Goal: Entertainment & Leisure: Consume media (video, audio)

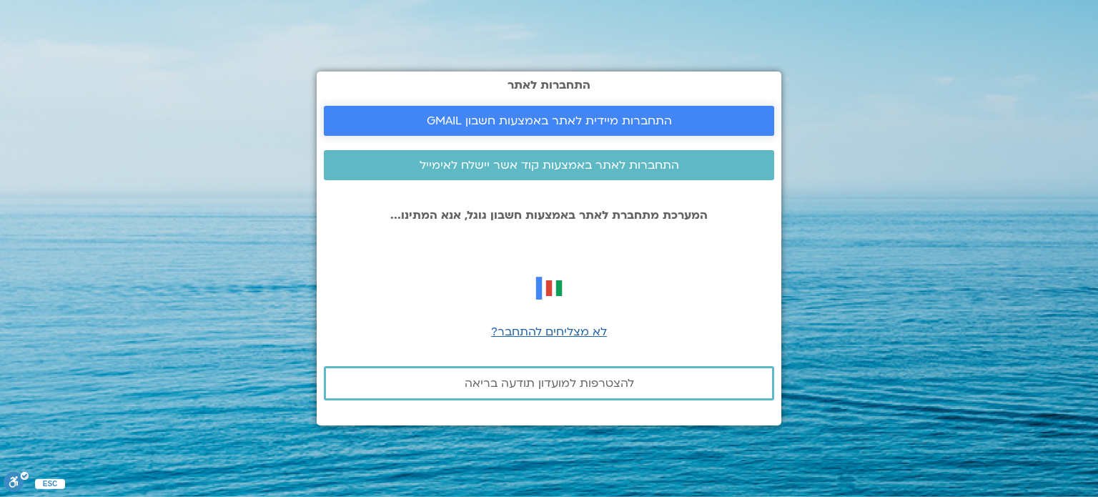
click at [552, 128] on link "התחברות מיידית לאתר באמצעות חשבון GMAIL" at bounding box center [549, 121] width 450 height 30
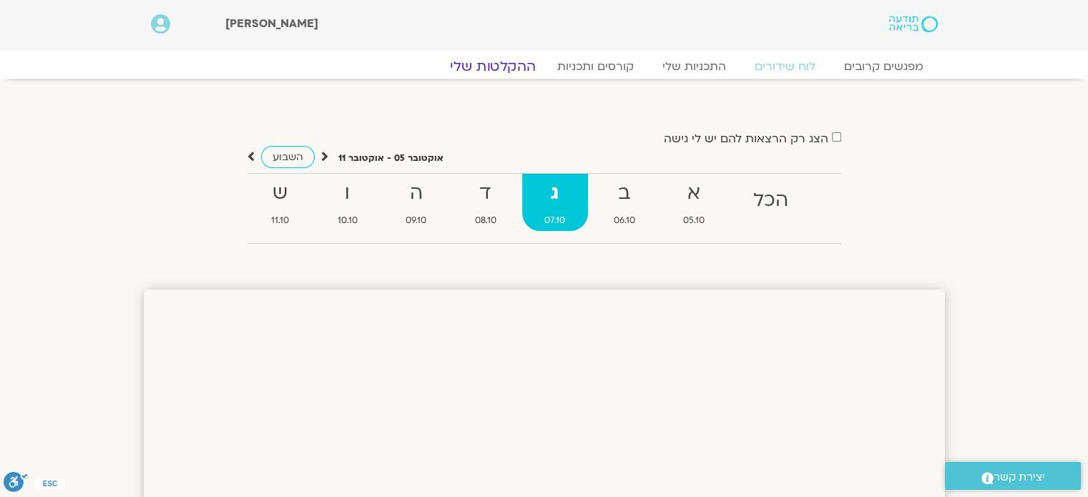
click at [512, 70] on link "ההקלטות שלי" at bounding box center [493, 66] width 120 height 17
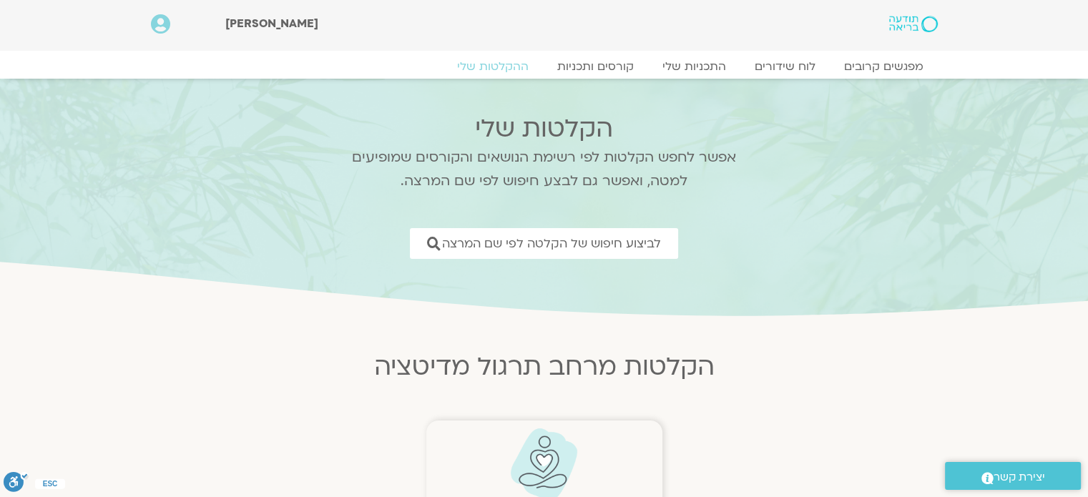
click at [581, 435] on figure "להקלטות מרחב תרגול המדיטציה" at bounding box center [544, 474] width 222 height 92
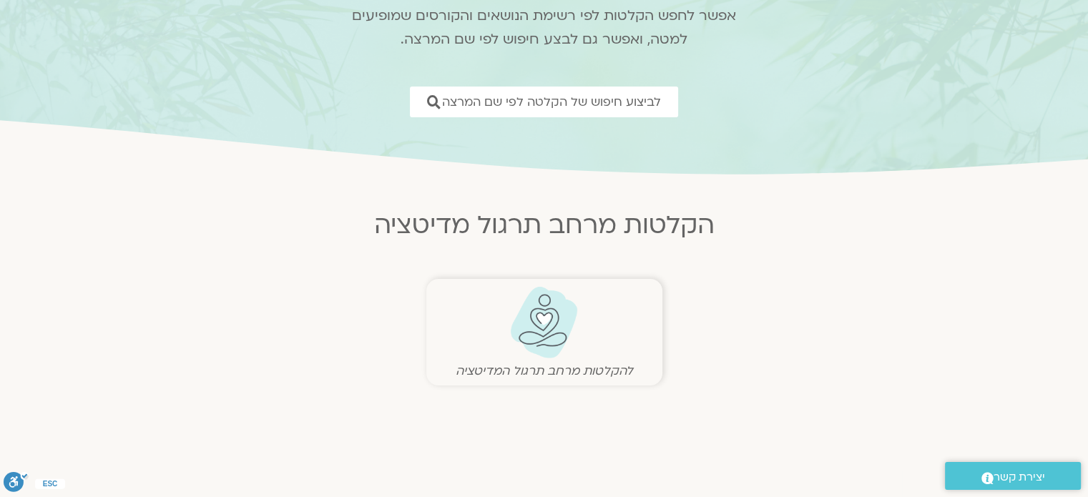
scroll to position [143, 0]
click at [555, 317] on img at bounding box center [543, 321] width 71 height 73
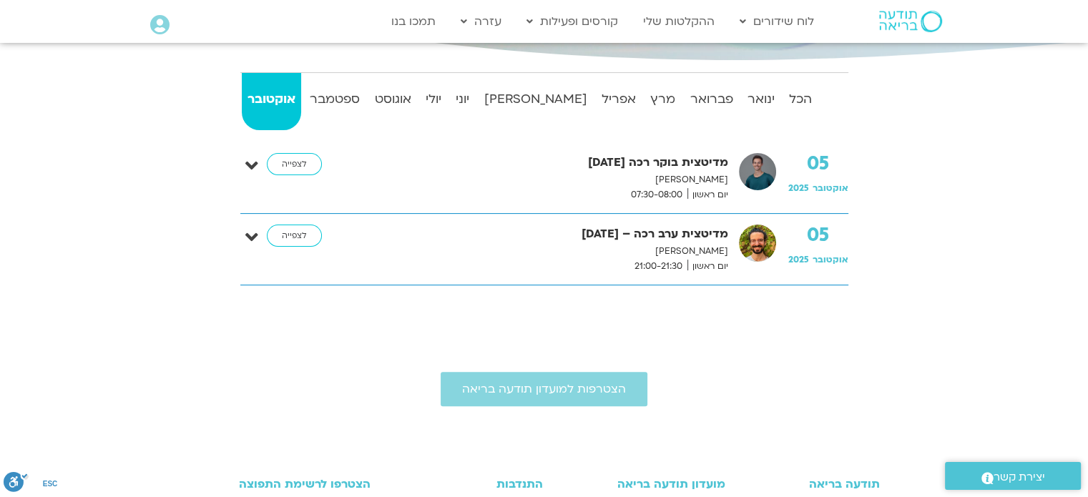
scroll to position [266, 0]
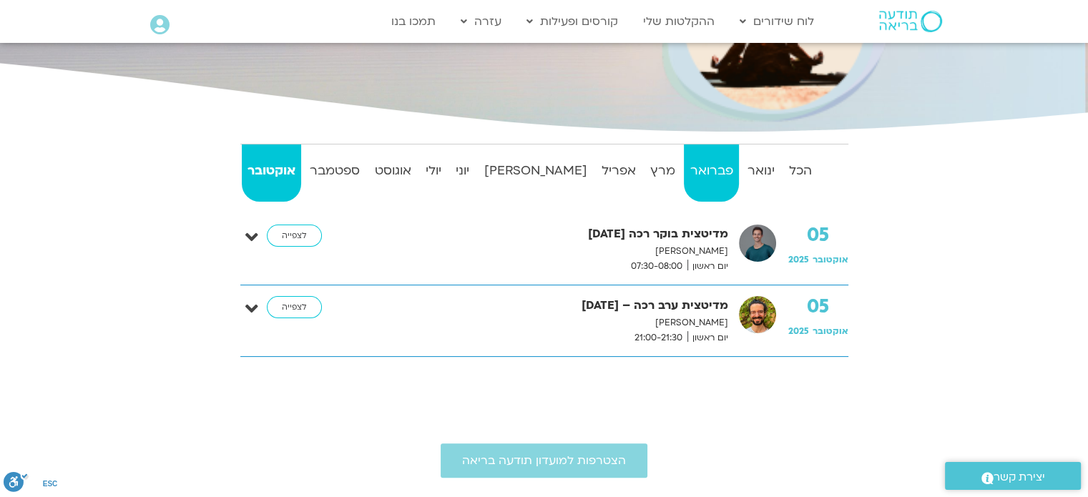
click at [707, 168] on strong "פברואר" at bounding box center [711, 170] width 54 height 21
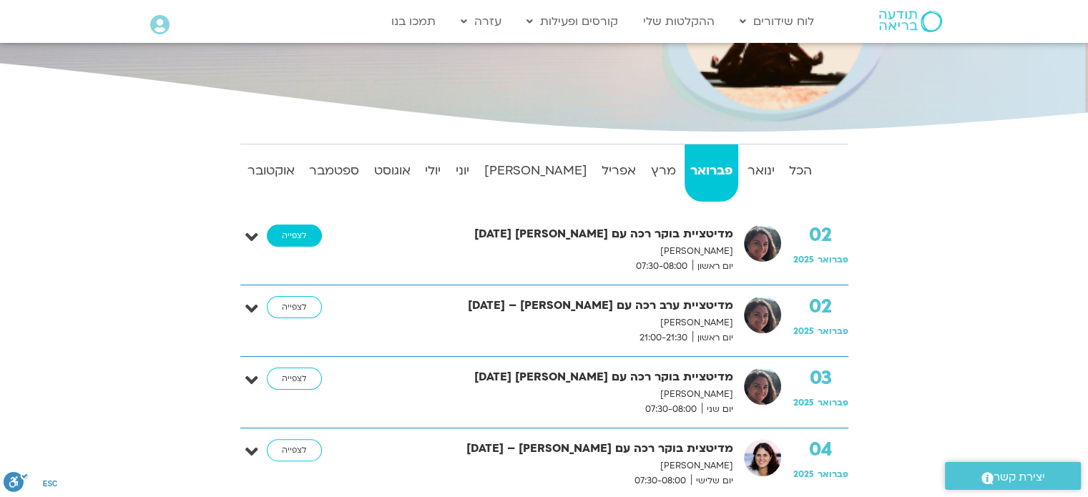
click at [290, 232] on link "לצפייה" at bounding box center [294, 236] width 55 height 23
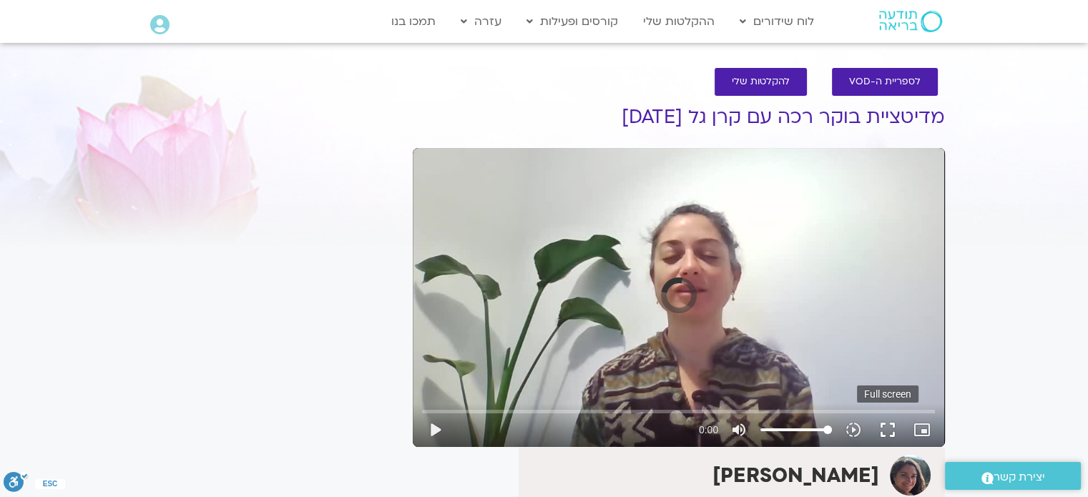
click at [884, 429] on button "fullscreen" at bounding box center [887, 430] width 34 height 34
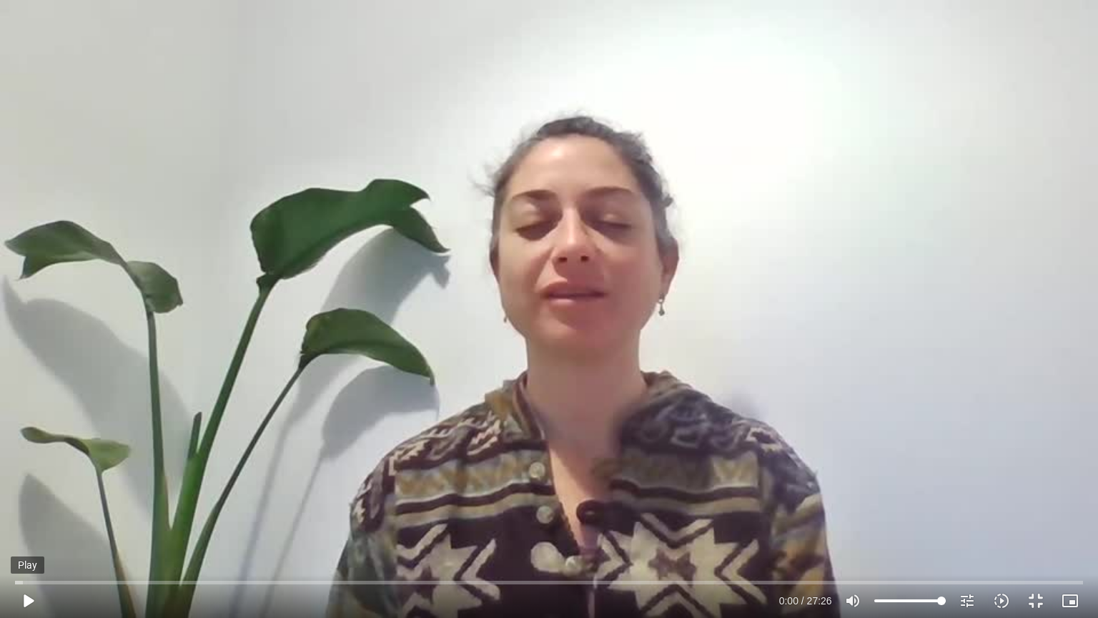
click at [26, 496] on button "play_arrow" at bounding box center [28, 601] width 34 height 34
type input "6.464263"
type input "92.9119318181818"
type input "6.481294"
type input "92.0028409090909"
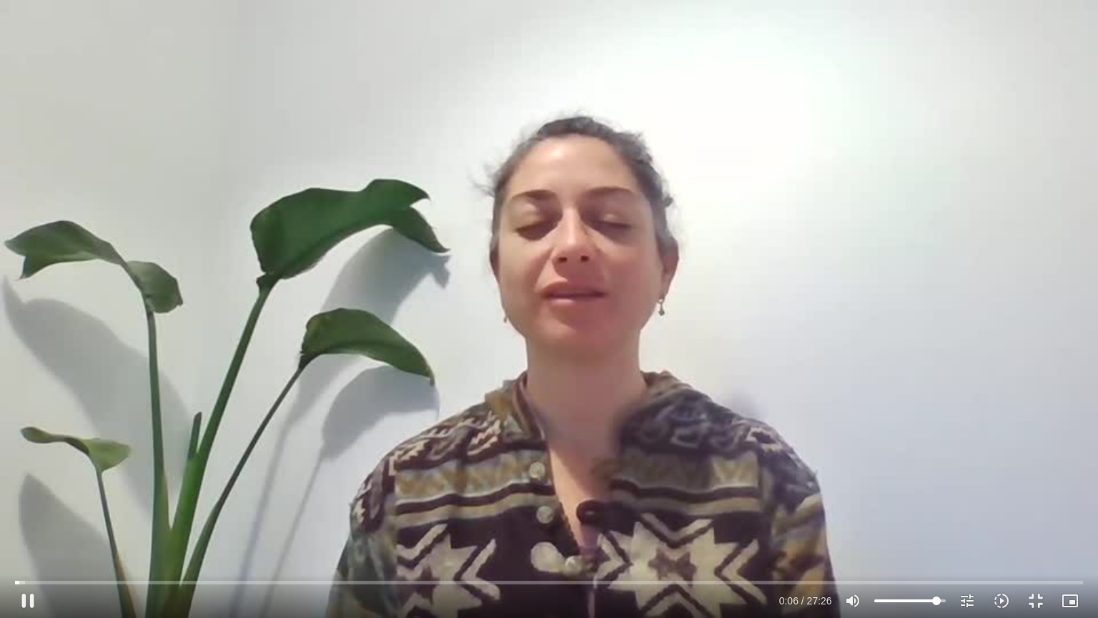
type input "6.498288"
type input "90.1846590909091"
type input "6.514469"
type input "87.4573863636364"
type input "6.531043"
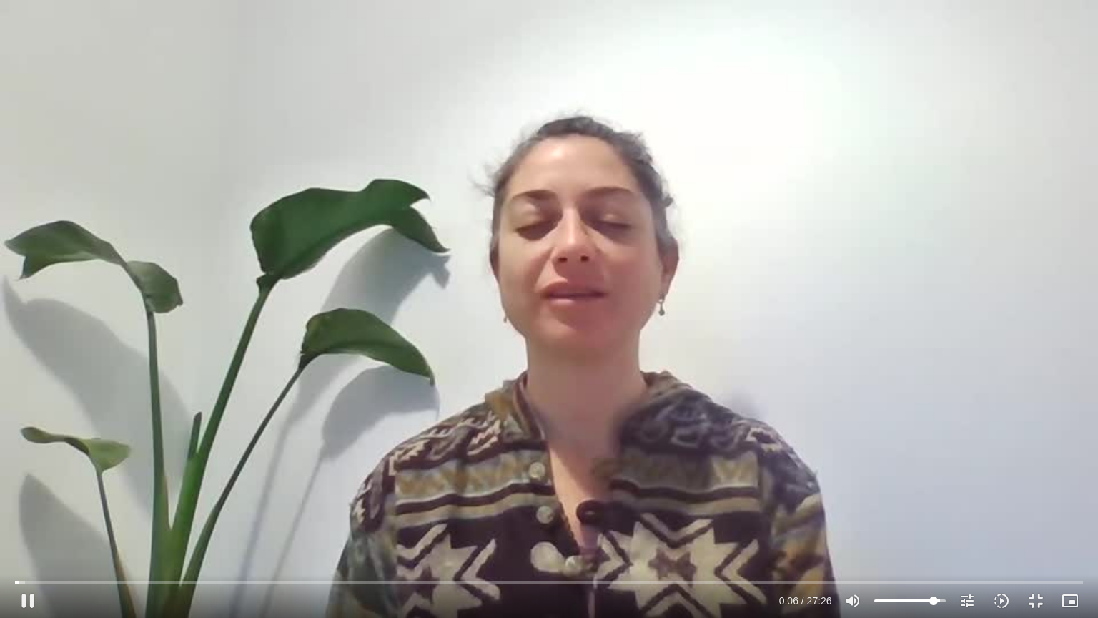
type input "86.5482954545455"
type input "6.547654"
type input "85.6392045454546"
type input "6.64919"
type input "84.7301136363636"
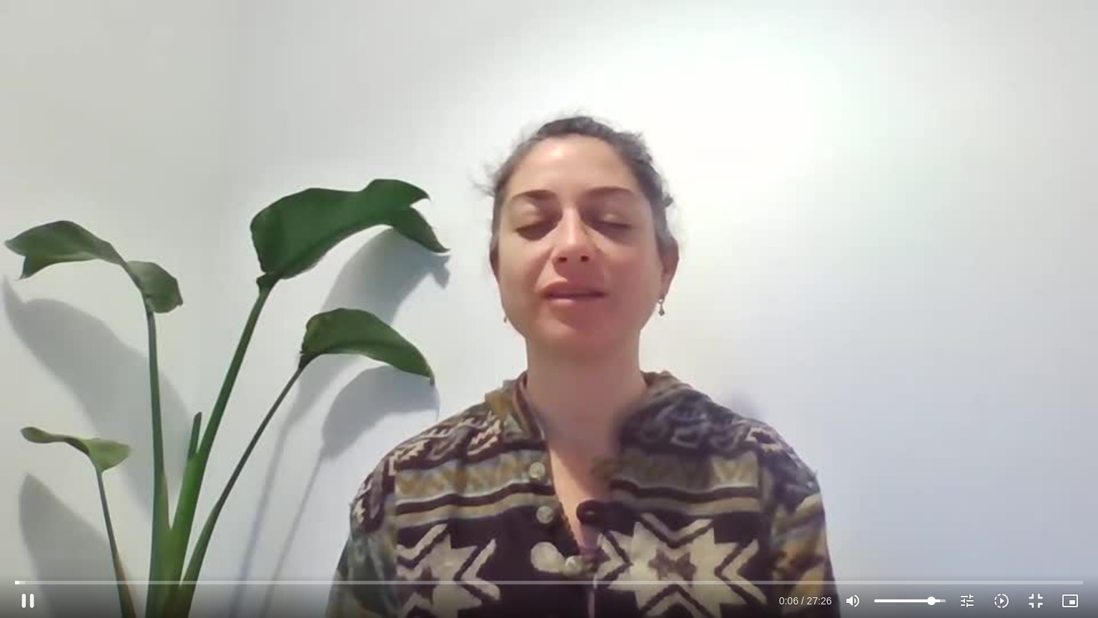
type input "6.680991"
type input "83.8210227272727"
type input "7.181427"
type input "82.9119318181818"
type input "7.197404"
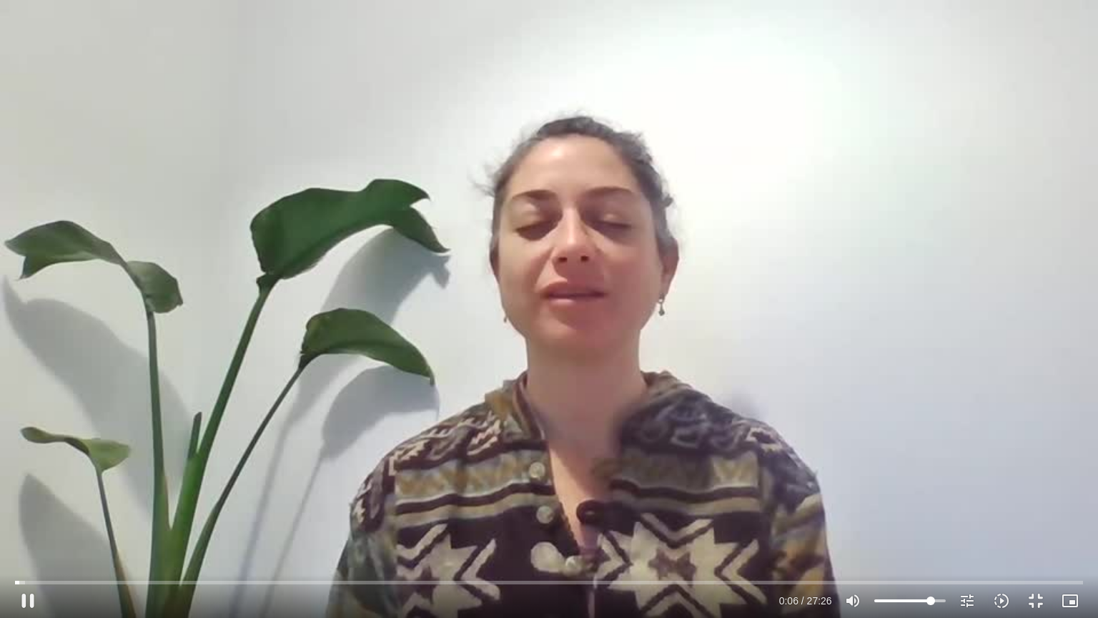
type input "82.0028409090909"
type input "7.214486"
type input "81.09375"
type input "7.664019"
type input "82.0028409090909"
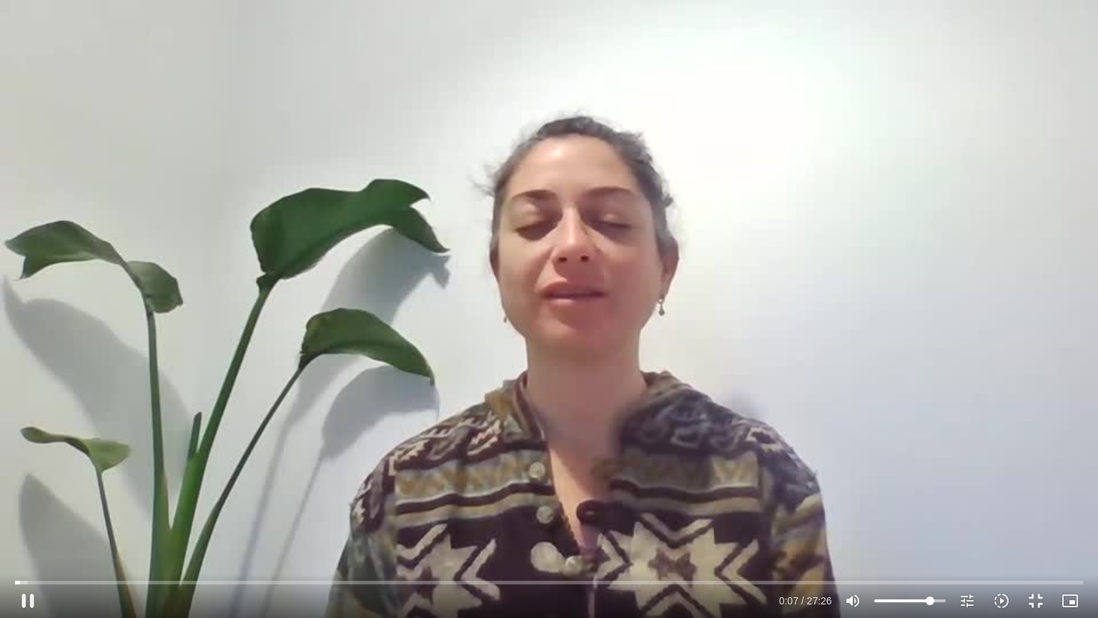
type input "7.680172"
type input "82.9119318181818"
type input "7.78074"
type input "83.8210227272727"
type input "7.797027"
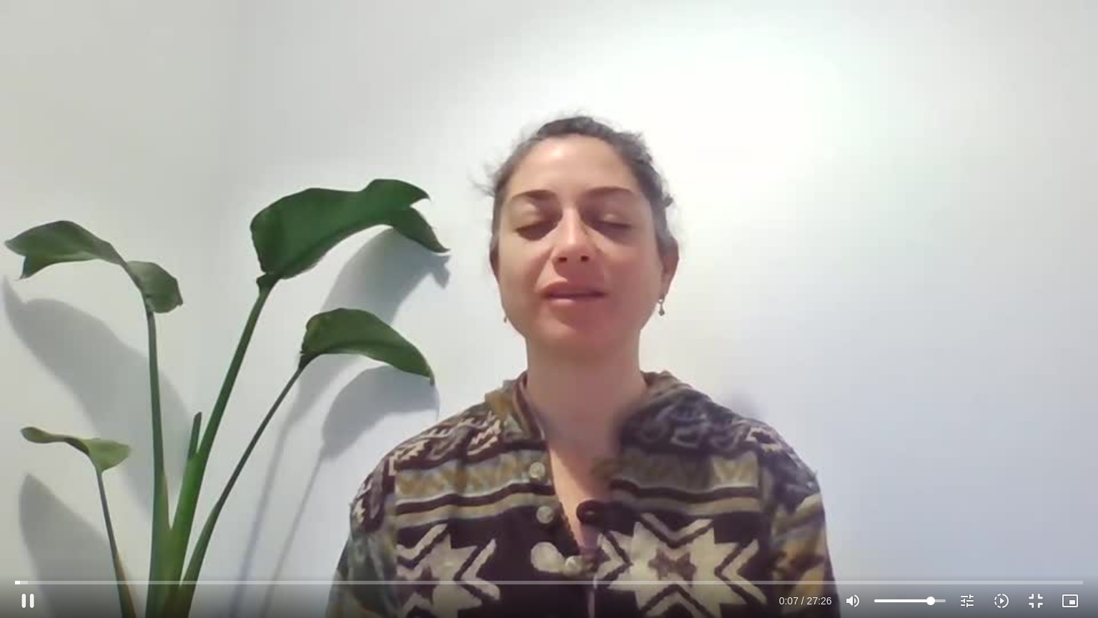
type input "84.7301136363636"
click at [932, 496] on input "Volume" at bounding box center [911, 600] width 72 height 9
type input "9.861577"
type input "82.9119318181818"
type input "9.878542"
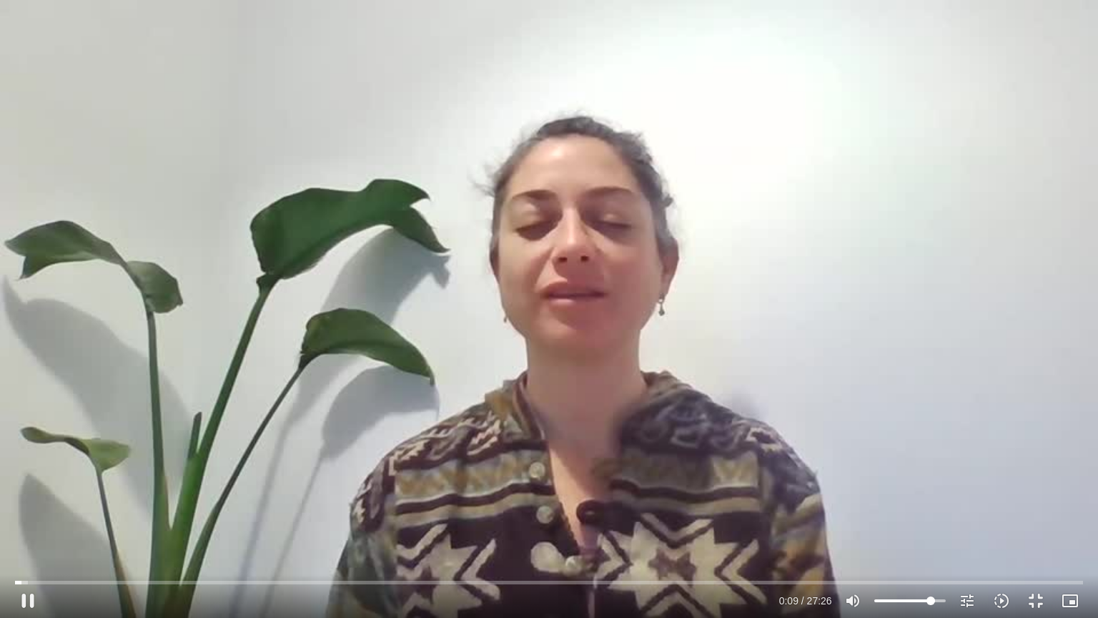
type input "81.09375"
type input "9.895186"
type input "80.1846590909091"
type input "9.944794"
type input "79.2755681818182"
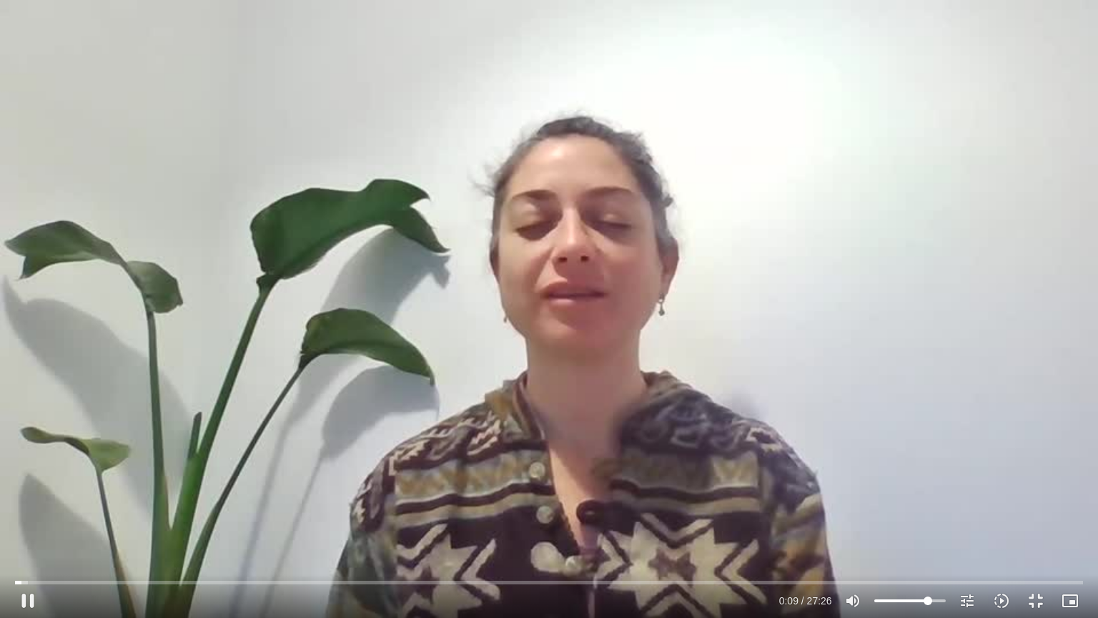
type input "9.995005"
type input "78.3664772727273"
type input "10.028336"
type input "77.4573863636364"
type input "10.111621"
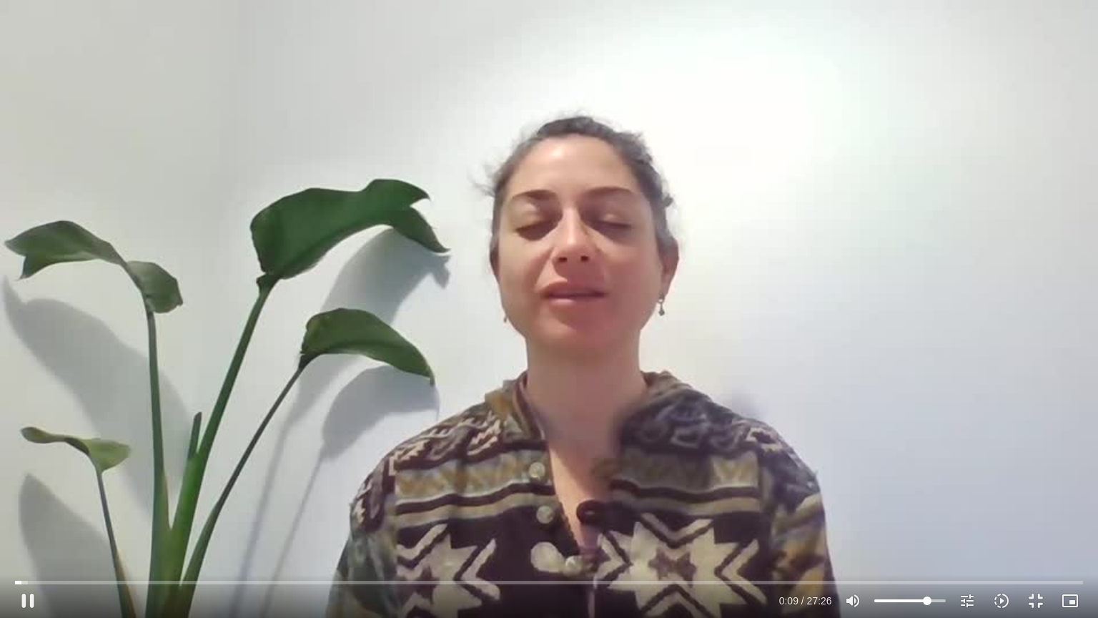
type input "76.5482954545455"
type input "10.360914"
type input "76.5482954545455"
click at [927, 496] on input "Volume" at bounding box center [911, 600] width 72 height 9
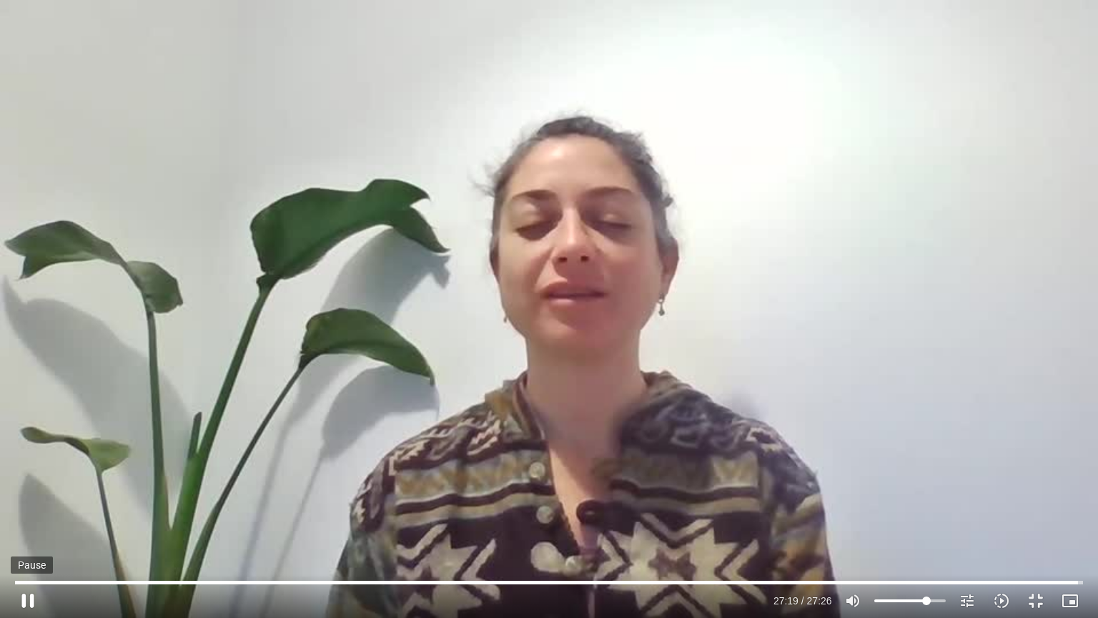
click at [31, 496] on button "pause" at bounding box center [28, 601] width 34 height 34
type input "1639.422449"
click at [1030, 496] on button "fullscreen_exit" at bounding box center [1036, 601] width 34 height 34
